Goal: Task Accomplishment & Management: Use online tool/utility

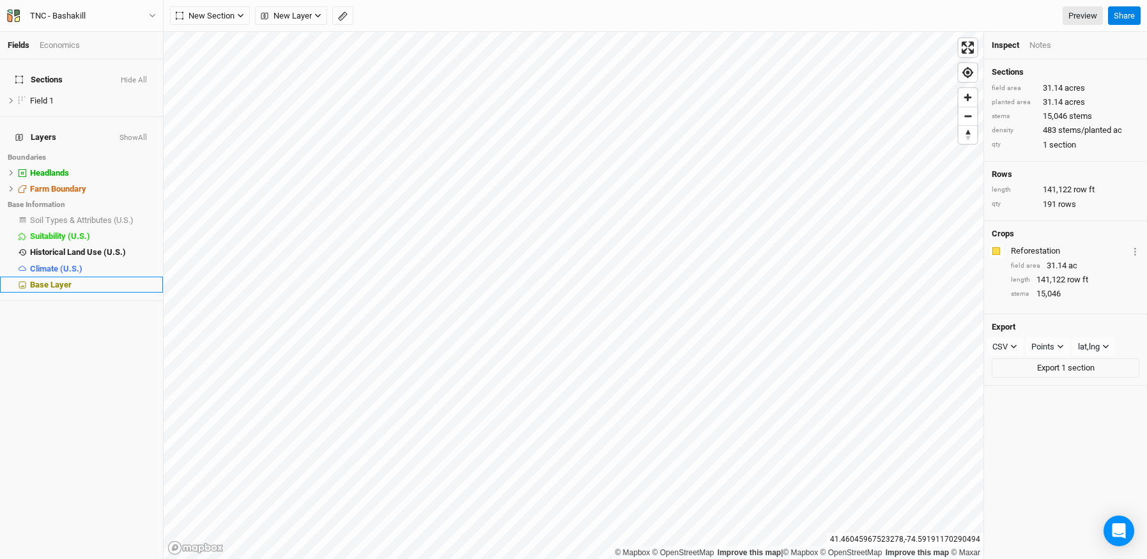
click at [120, 280] on div "Base Layer" at bounding box center [92, 285] width 125 height 10
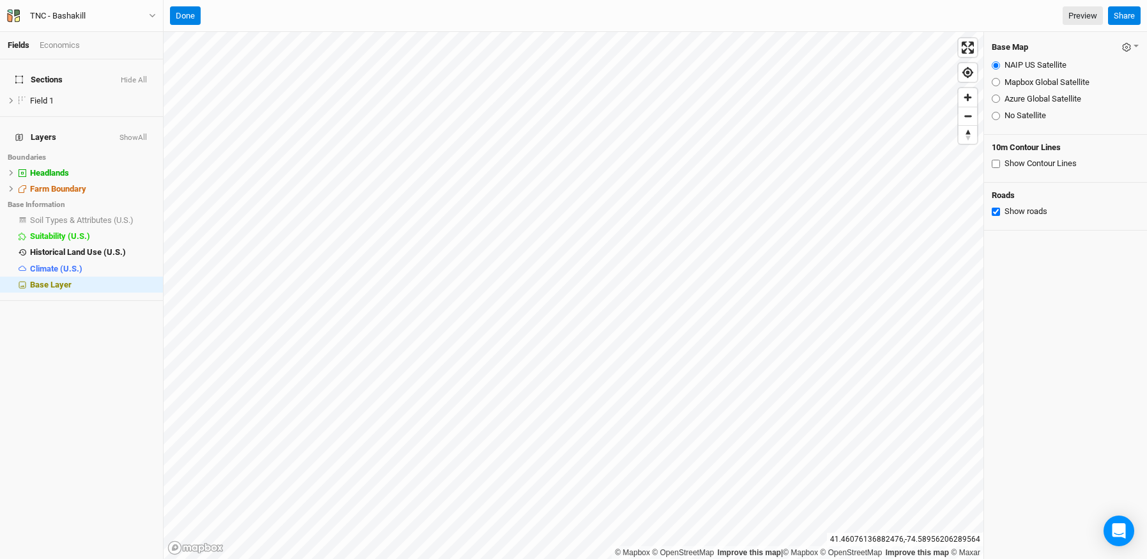
click at [999, 98] on input "Azure Global Satellite" at bounding box center [996, 99] width 8 height 8
radio input "true"
click at [181, 15] on button "Done" at bounding box center [185, 15] width 31 height 19
